Goal: Transaction & Acquisition: Book appointment/travel/reservation

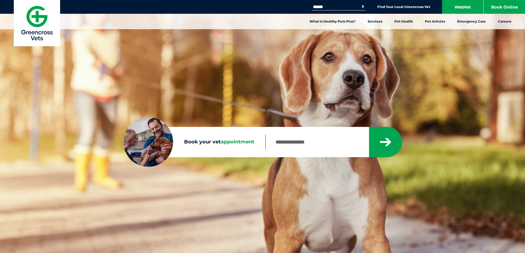
click at [271, 143] on input "Book your vet appointment" at bounding box center [317, 142] width 103 height 15
type input "****"
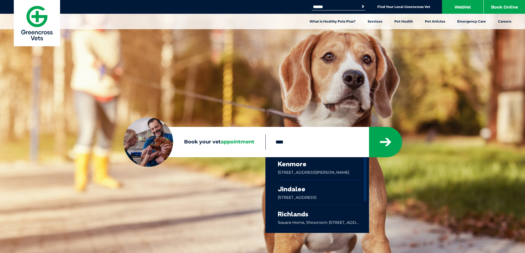
click at [292, 169] on link at bounding box center [319, 168] width 83 height 23
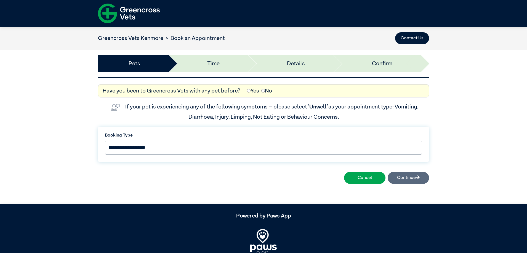
click at [220, 149] on select "**********" at bounding box center [263, 148] width 317 height 14
